Goal: Information Seeking & Learning: Learn about a topic

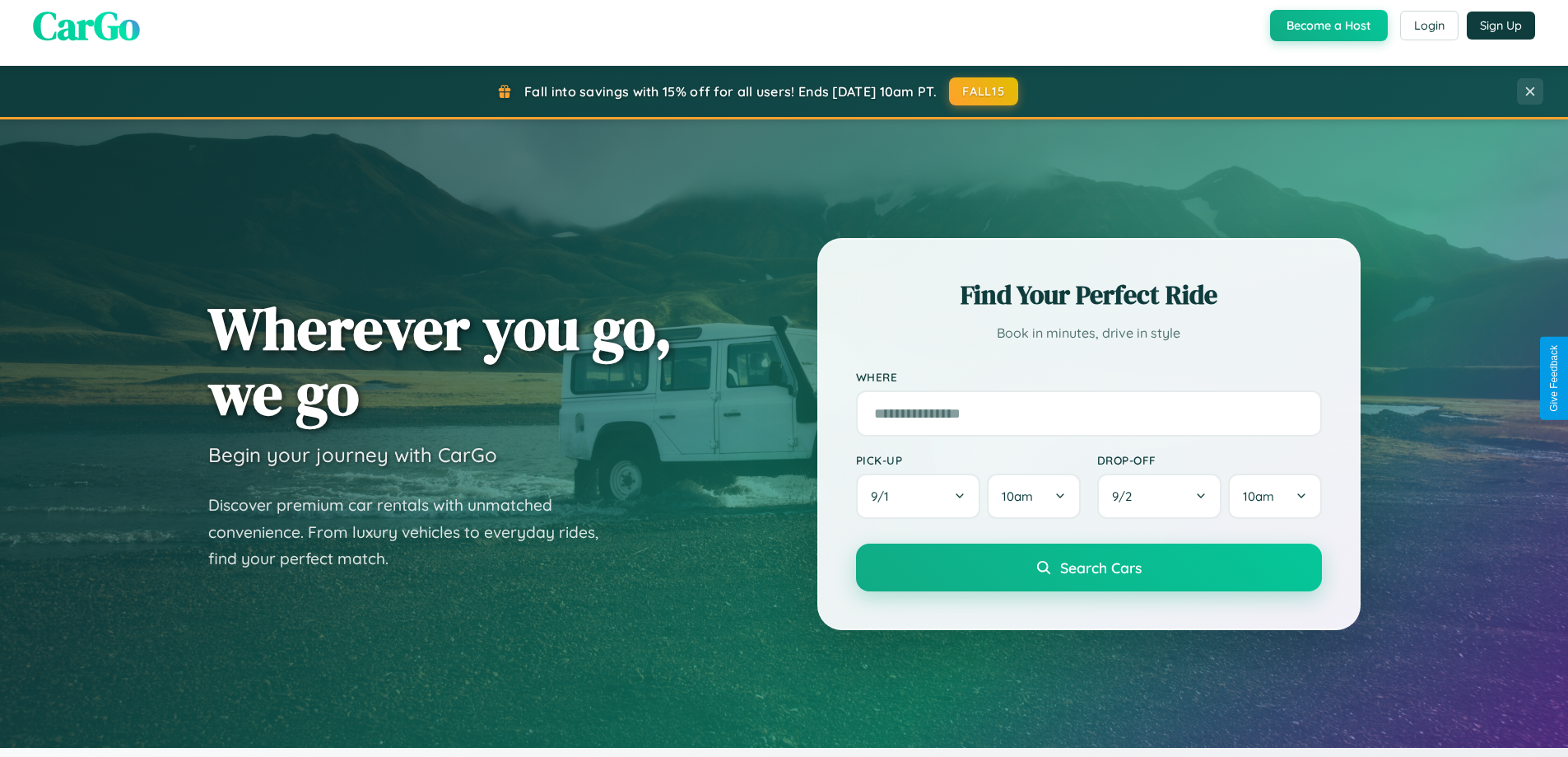
scroll to position [3169, 0]
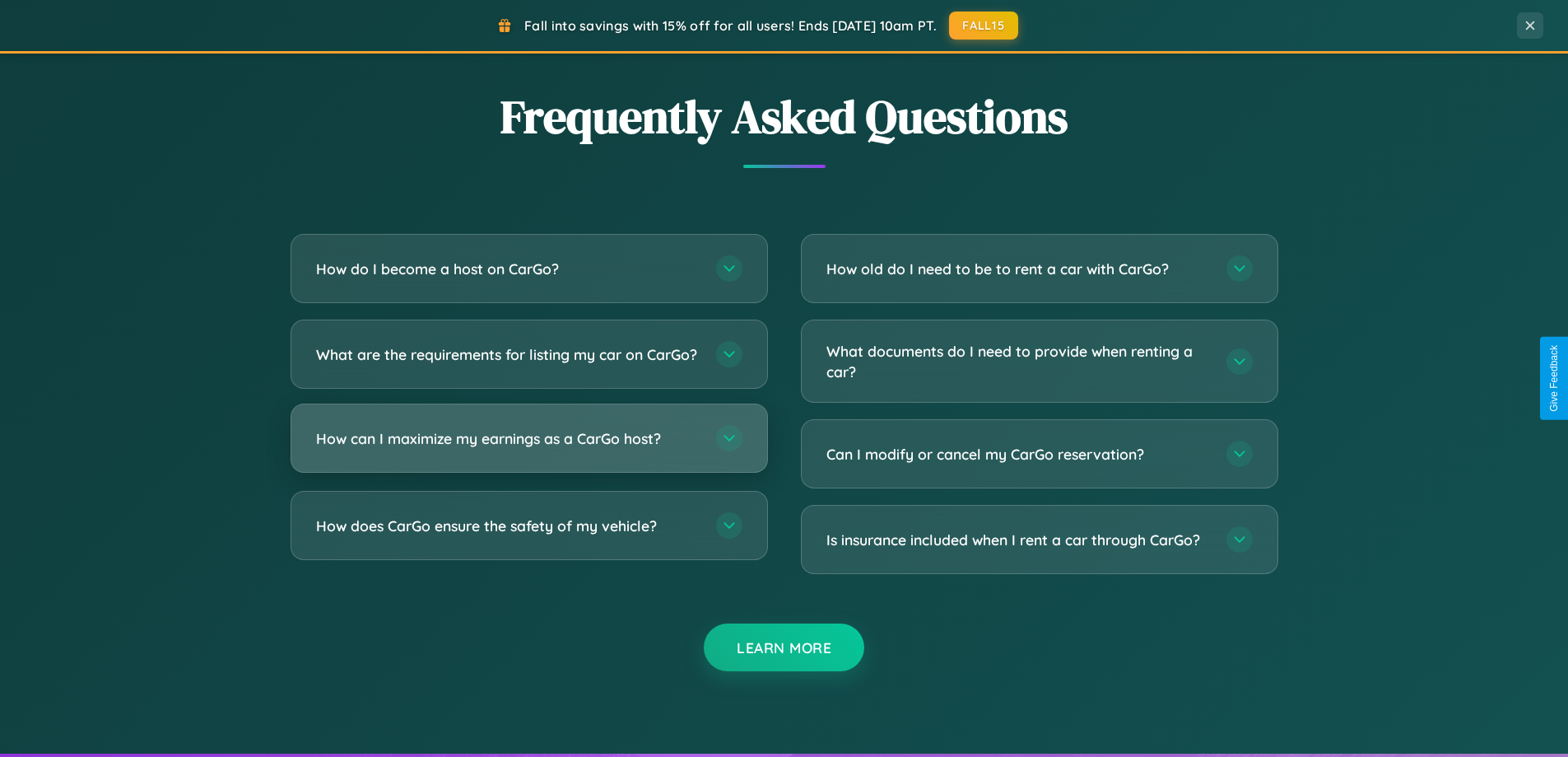
click at [529, 449] on h3 "How can I maximize my earnings as a CarGo host?" at bounding box center [507, 438] width 384 height 21
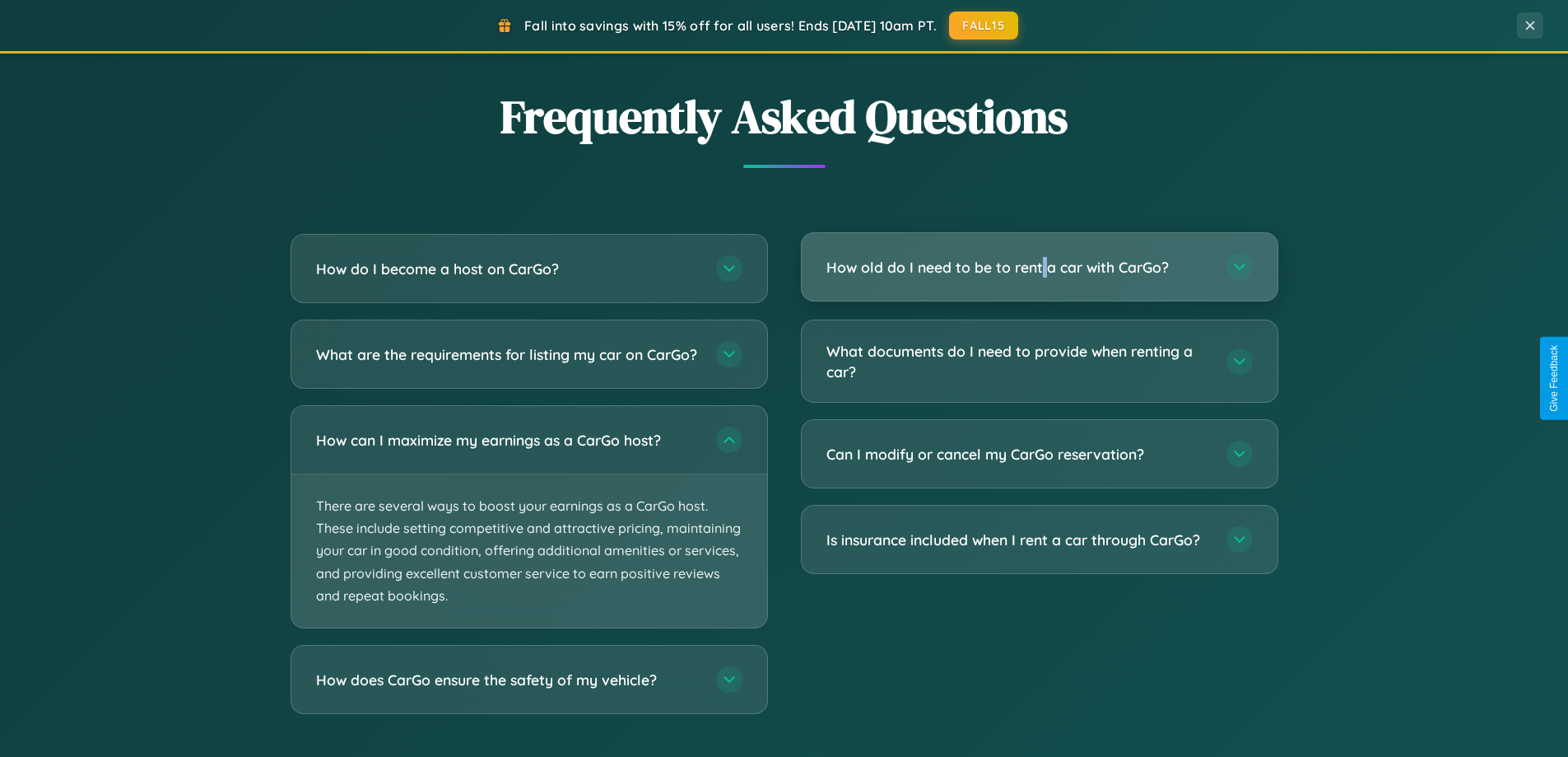
click at [1039, 267] on h3 "How old do I need to be to rent a car with CarGo?" at bounding box center [1018, 268] width 384 height 21
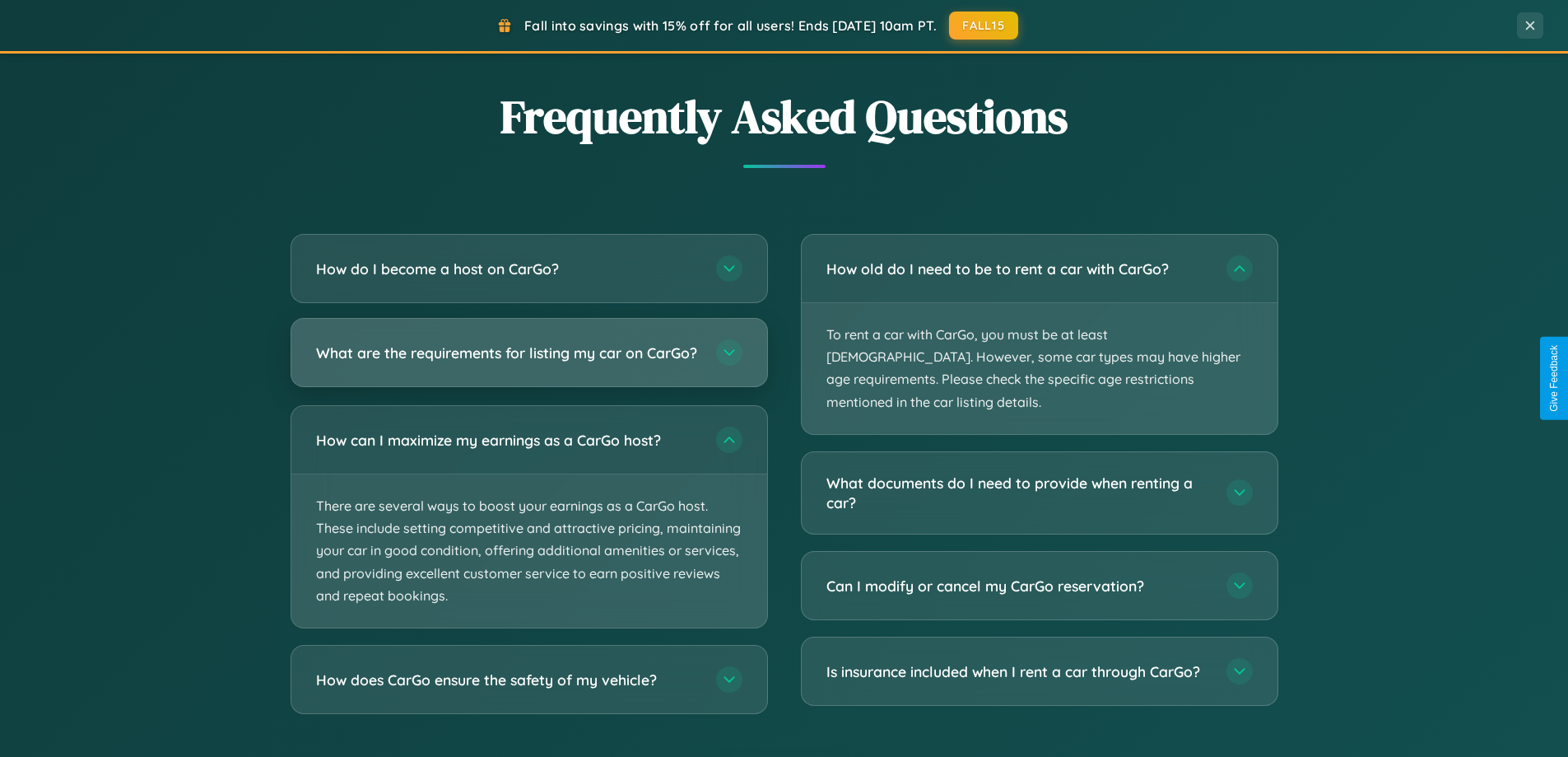
click at [529, 361] on h3 "What are the requirements for listing my car on CarGo?" at bounding box center [507, 353] width 384 height 21
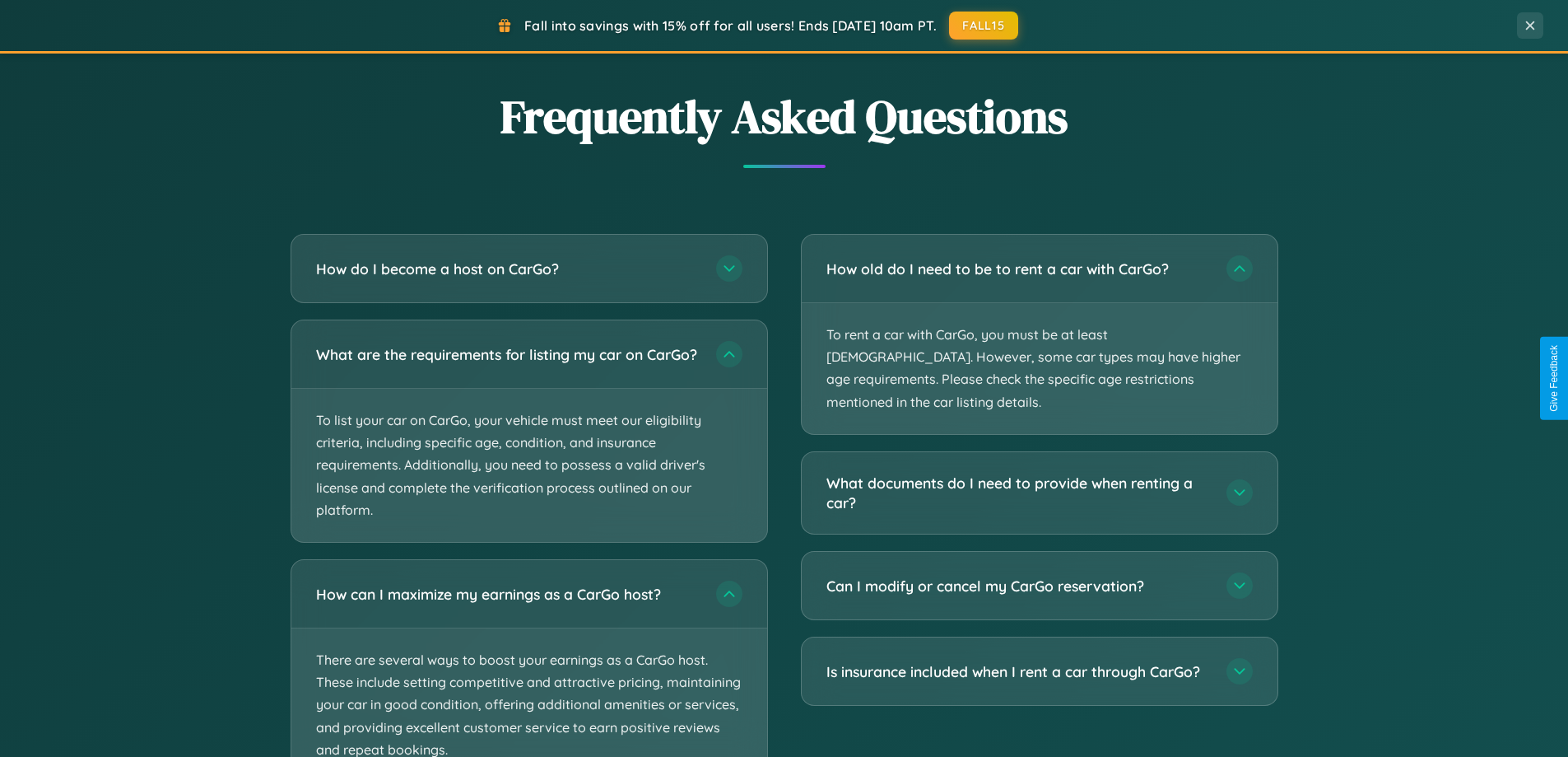
scroll to position [3295, 0]
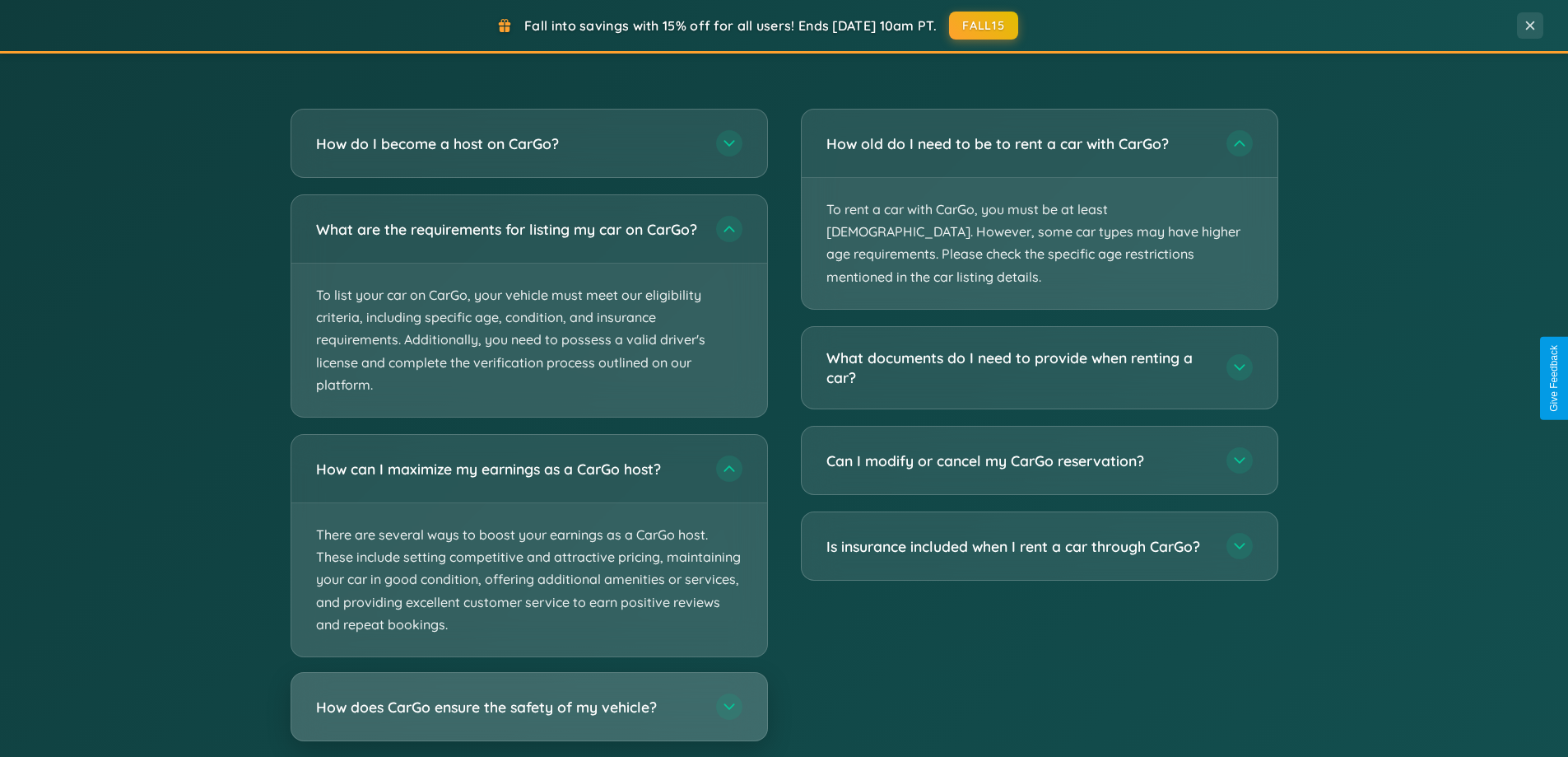
click at [529, 717] on h3 "How does CarGo ensure the safety of my vehicle?" at bounding box center [507, 707] width 384 height 21
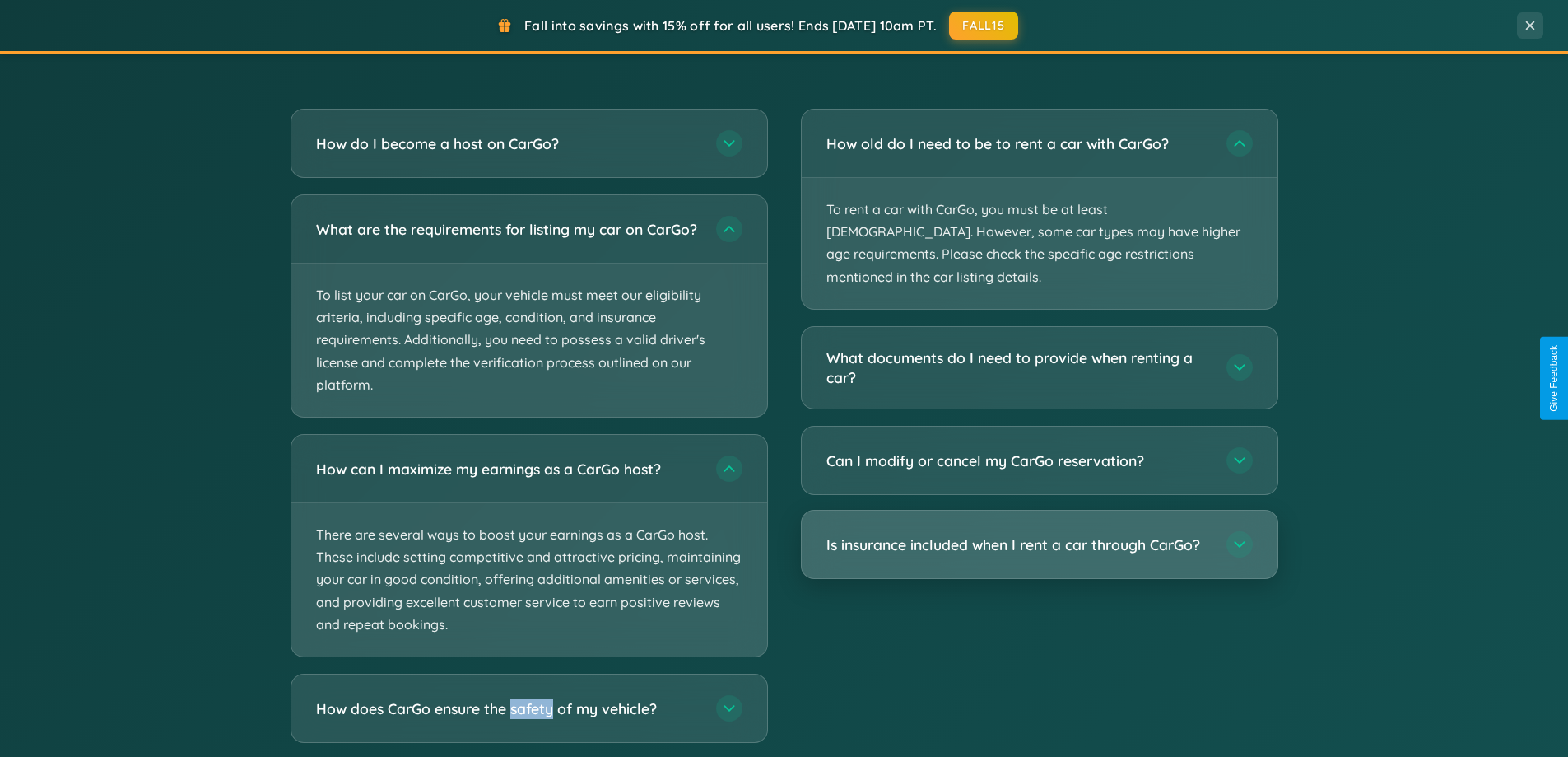
click at [1039, 535] on h3 "Is insurance included when I rent a car through CarGo?" at bounding box center [1018, 545] width 384 height 21
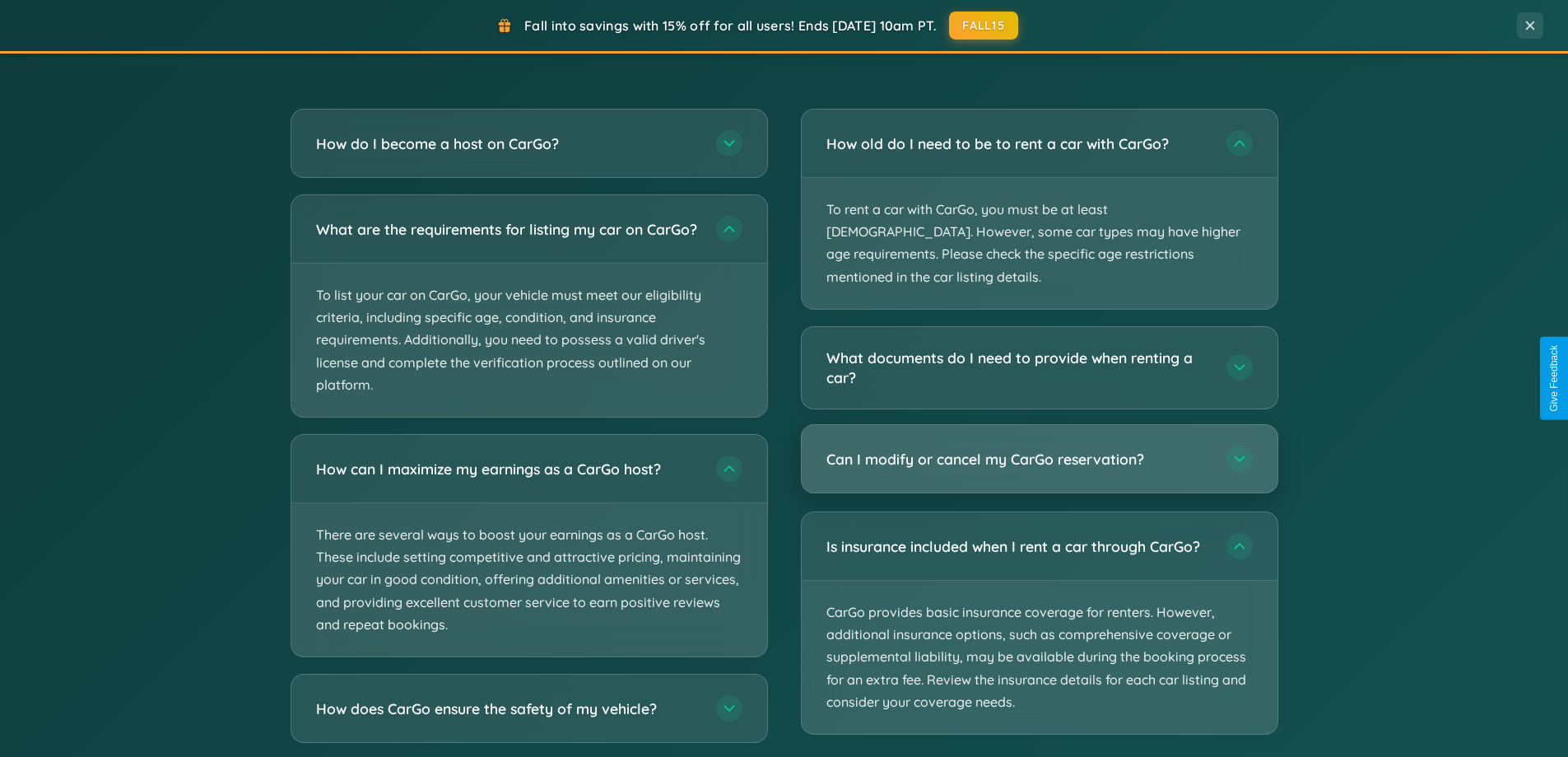
click at [1039, 449] on h3 "Can I modify or cancel my CarGo reservation?" at bounding box center [1018, 459] width 384 height 21
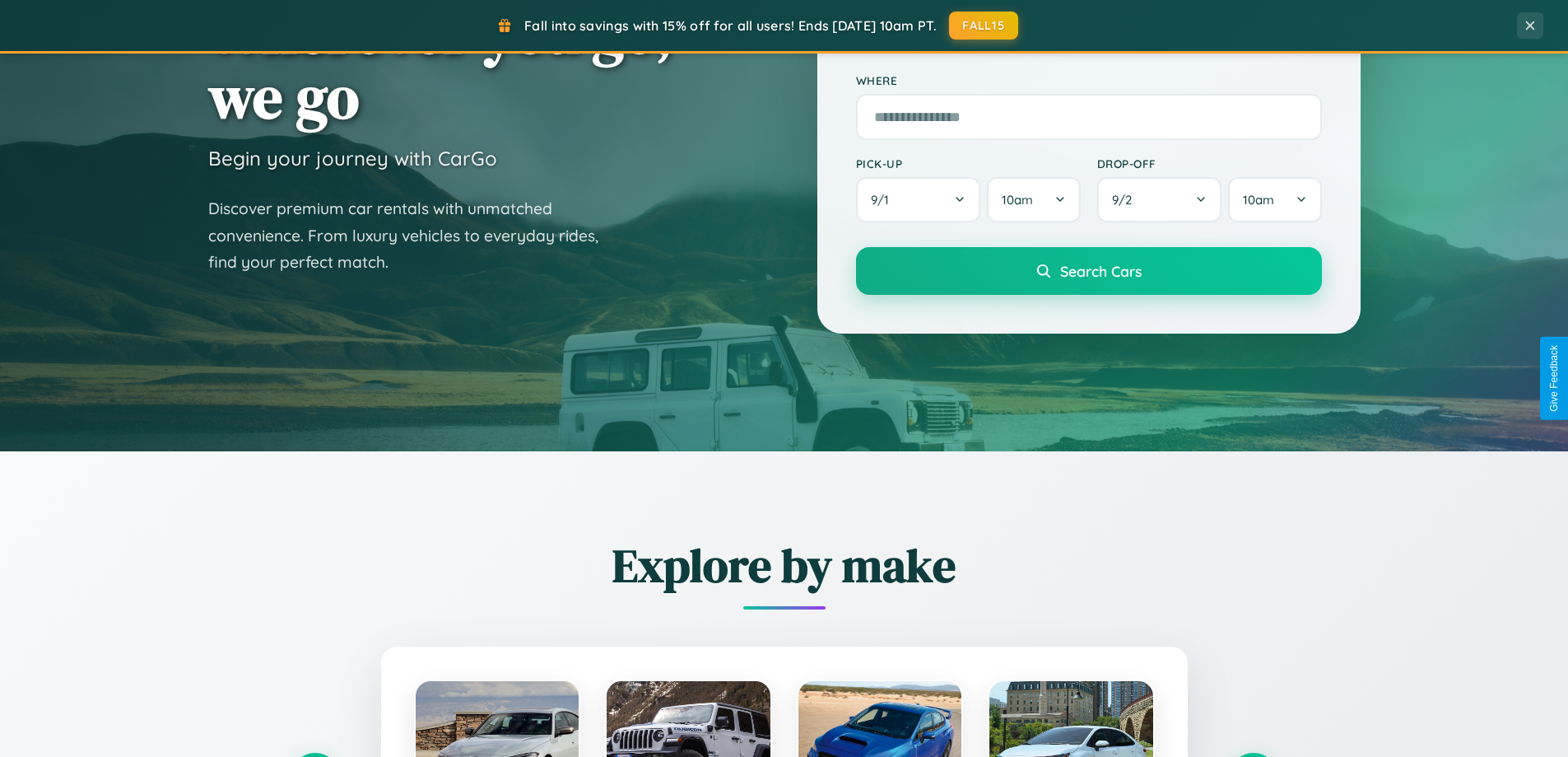
scroll to position [0, 0]
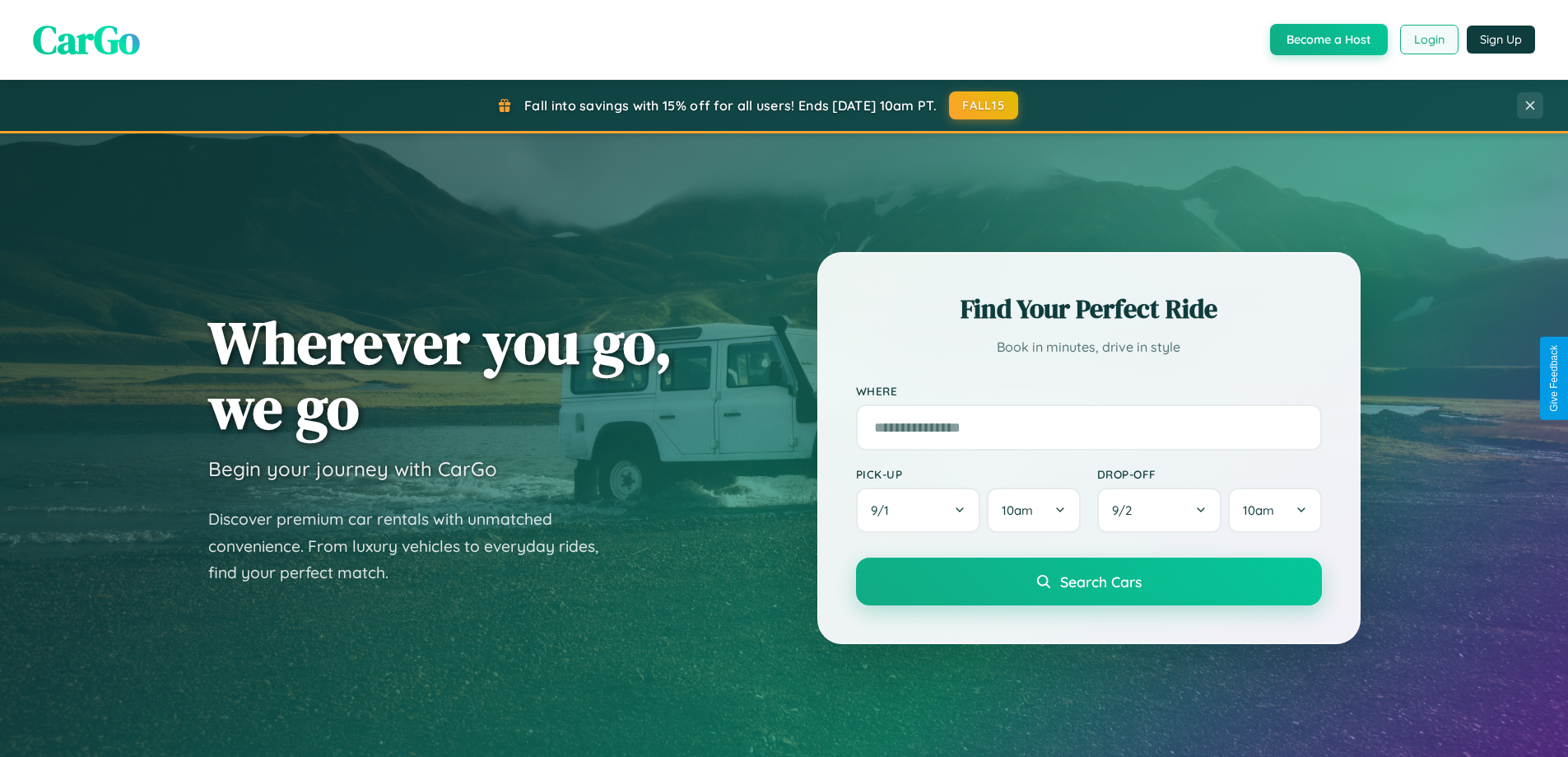
click at [1429, 40] on button "Login" at bounding box center [1429, 39] width 58 height 29
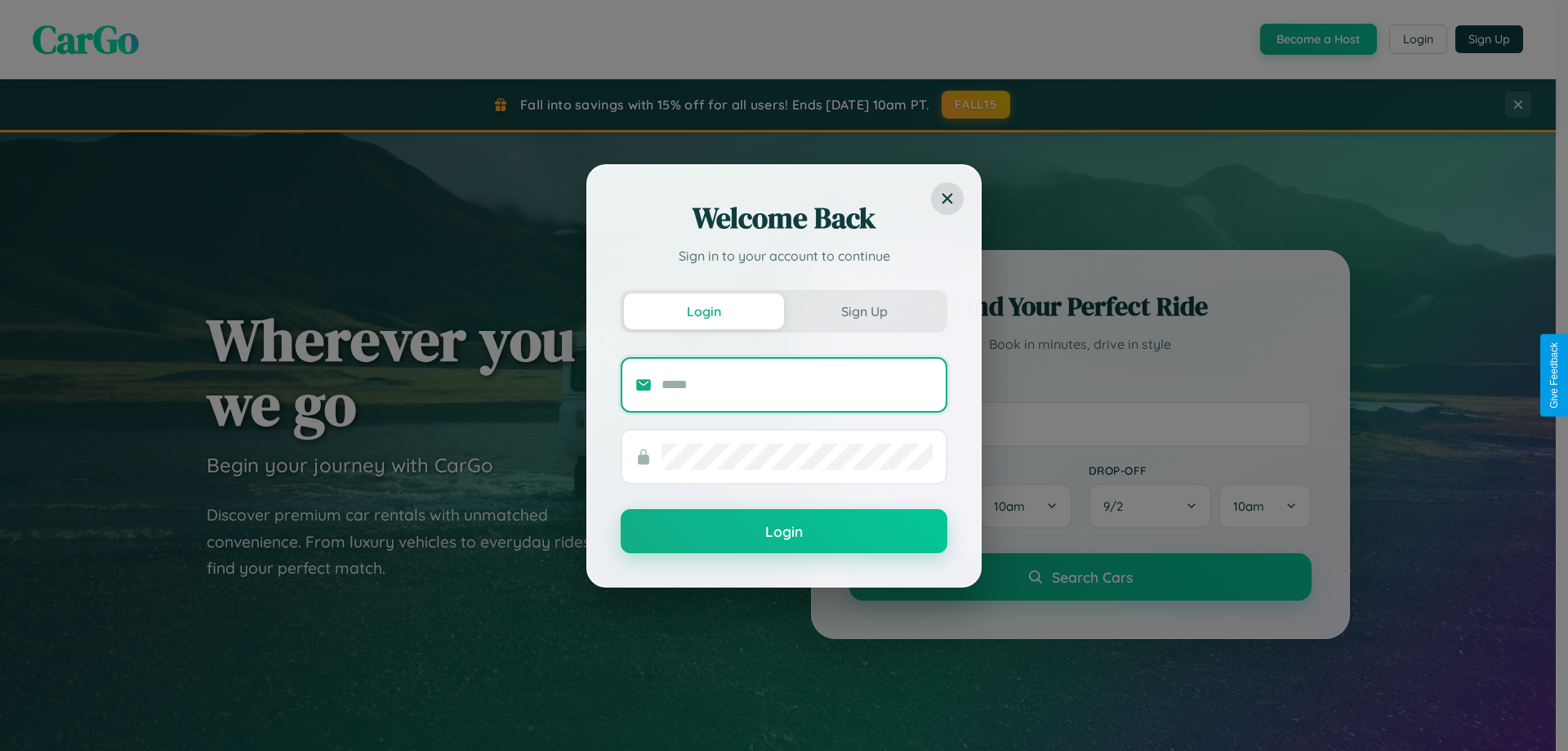
click at [798, 384] on input "text" at bounding box center [798, 385] width 271 height 26
type input "**********"
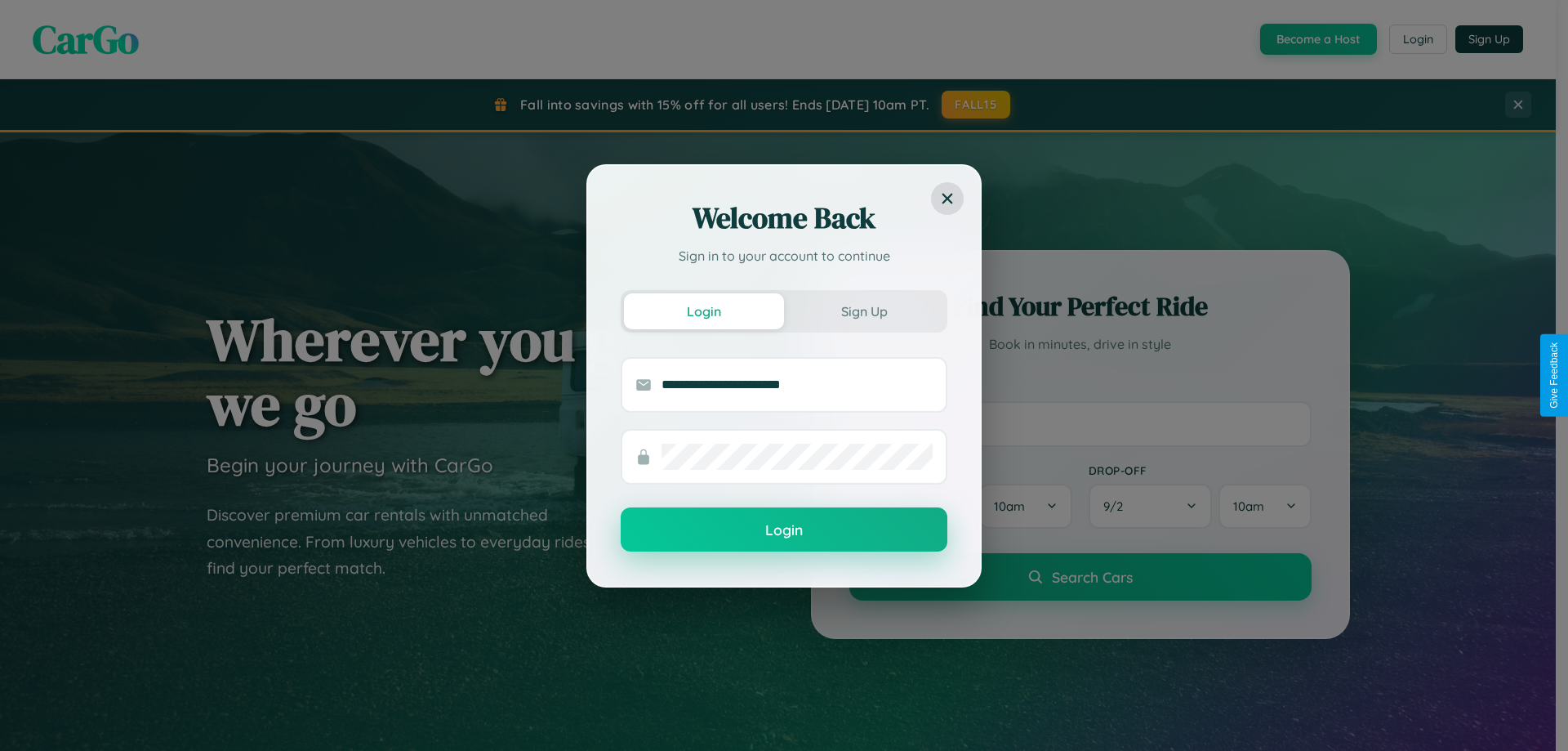
click at [784, 530] on button "Login" at bounding box center [784, 529] width 326 height 44
